Goal: Navigation & Orientation: Find specific page/section

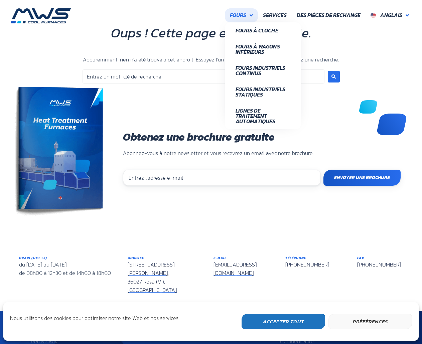
click at [246, 14] on font "Fours" at bounding box center [238, 15] width 16 height 8
click at [248, 66] on font "Fours industriels continus" at bounding box center [261, 70] width 50 height 13
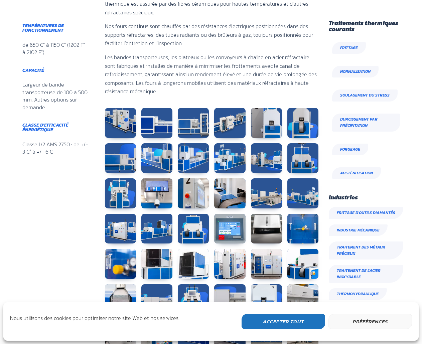
scroll to position [368, 0]
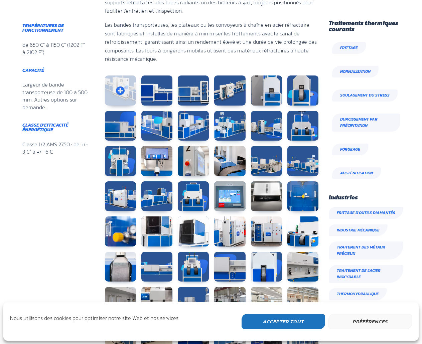
click at [124, 89] on link at bounding box center [120, 91] width 31 height 30
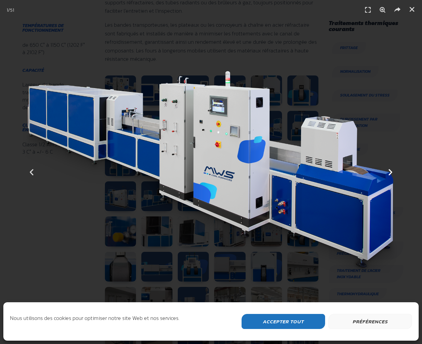
click at [391, 174] on icon "Diapositive suivante" at bounding box center [390, 172] width 8 height 8
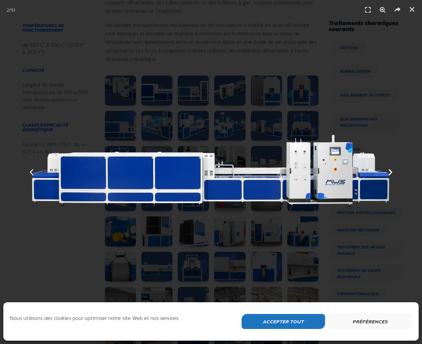
click at [391, 174] on icon "Diapositive suivante" at bounding box center [390, 172] width 8 height 8
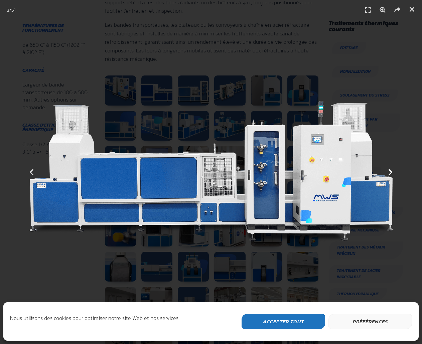
click at [391, 174] on icon "Diapositive suivante" at bounding box center [390, 172] width 8 height 8
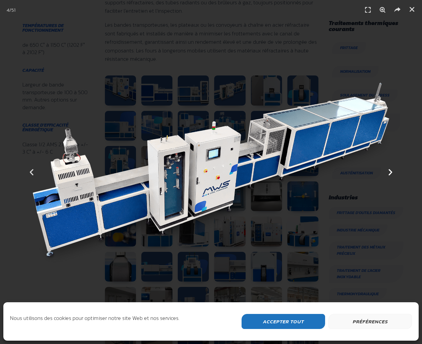
click at [391, 174] on icon "Diapositive suivante" at bounding box center [390, 172] width 8 height 8
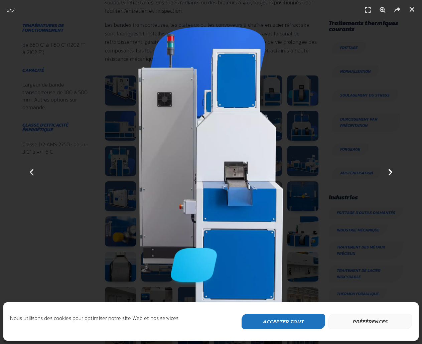
click at [391, 174] on icon "Diapositive suivante" at bounding box center [390, 172] width 8 height 8
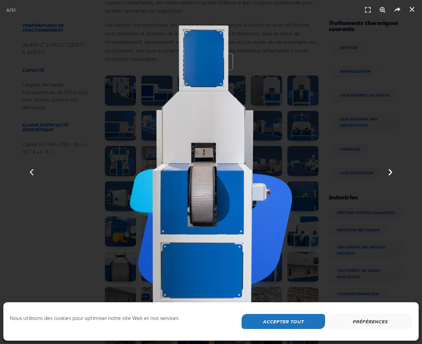
click at [391, 174] on icon "Diapositive suivante" at bounding box center [390, 172] width 8 height 8
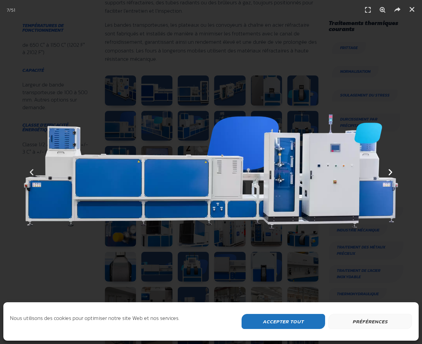
click at [391, 174] on icon "Diapositive suivante" at bounding box center [390, 172] width 8 height 8
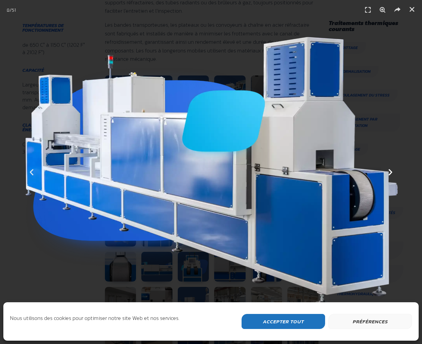
click at [391, 174] on icon "Diapositive suivante" at bounding box center [390, 172] width 8 height 8
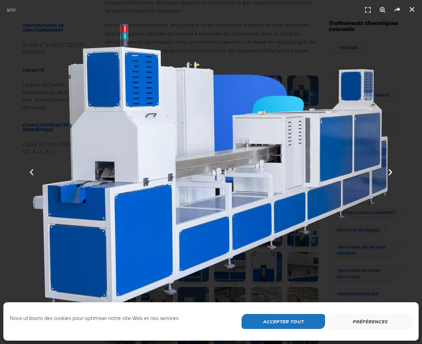
click at [391, 174] on icon "Diapositive suivante" at bounding box center [390, 172] width 8 height 8
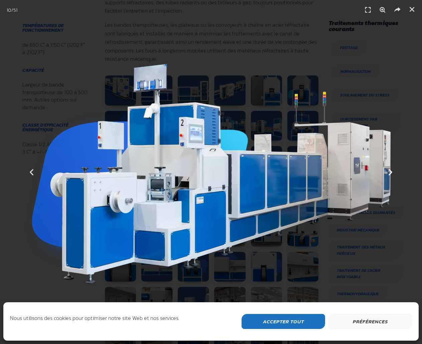
click at [391, 174] on icon "Diapositive suivante" at bounding box center [390, 172] width 8 height 8
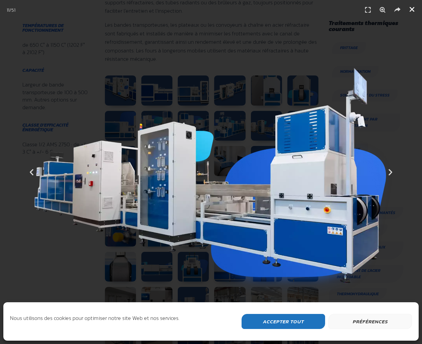
click at [409, 9] on icon "Fermer (Esc)" at bounding box center [412, 9] width 7 height 7
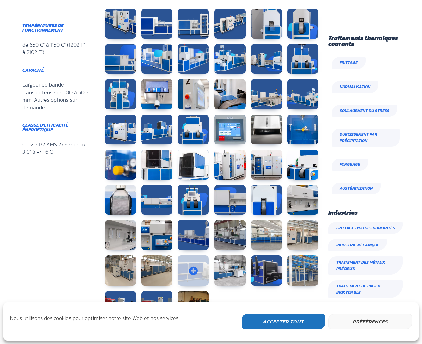
scroll to position [535, 0]
